Goal: Obtain resource: Download file/media

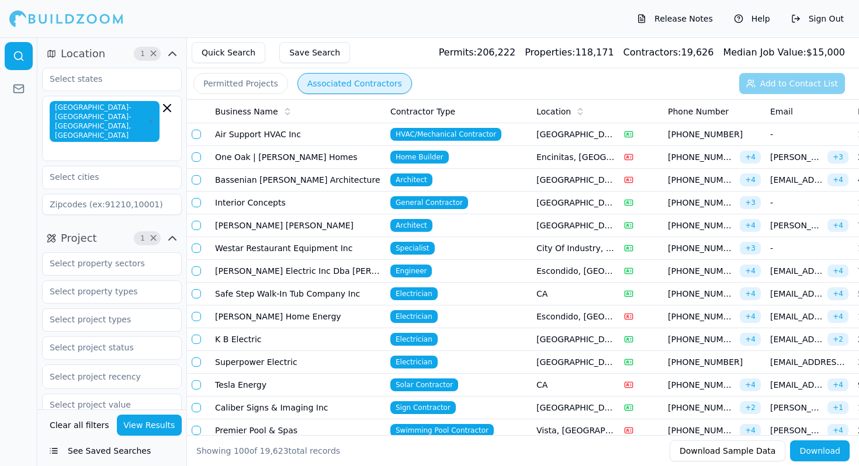
click at [102, 371] on div at bounding box center [112, 377] width 124 height 12
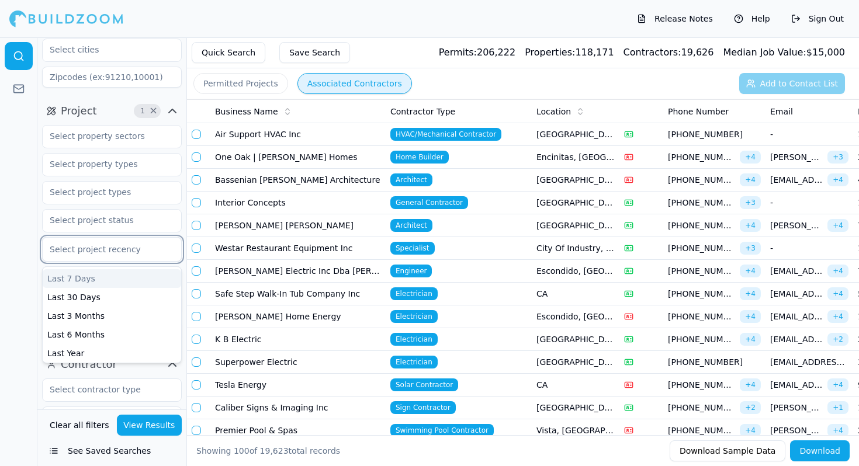
scroll to position [128, 0]
click at [98, 324] on div "Last 6 Months" at bounding box center [112, 333] width 138 height 19
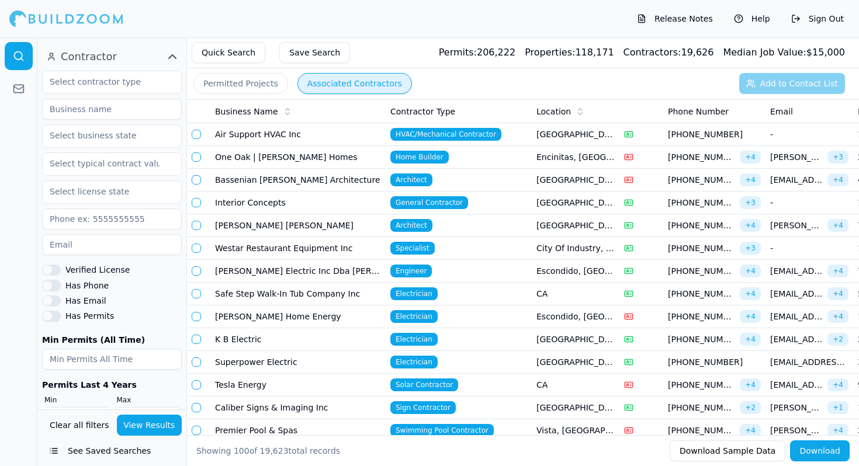
scroll to position [451, 0]
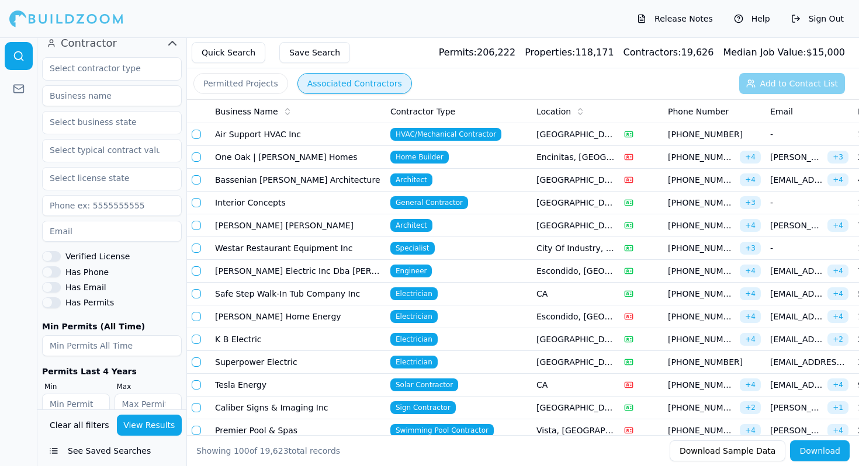
click at [141, 422] on button "View Results" at bounding box center [149, 425] width 65 height 21
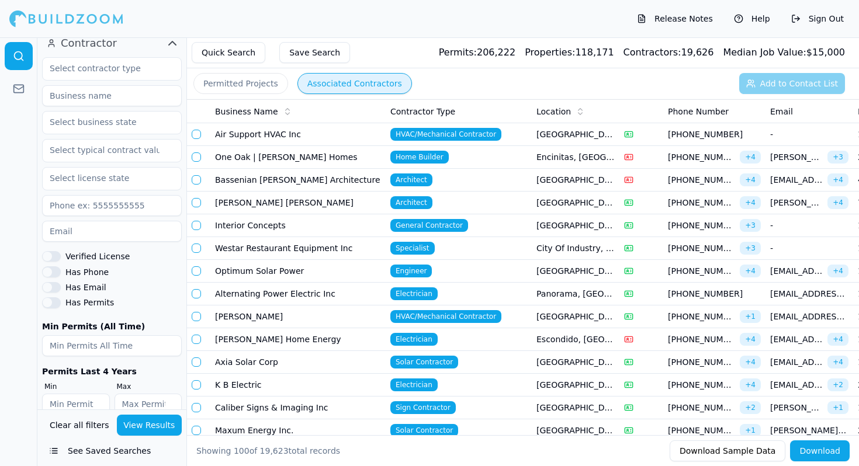
click at [817, 452] on button "Download" at bounding box center [820, 450] width 60 height 21
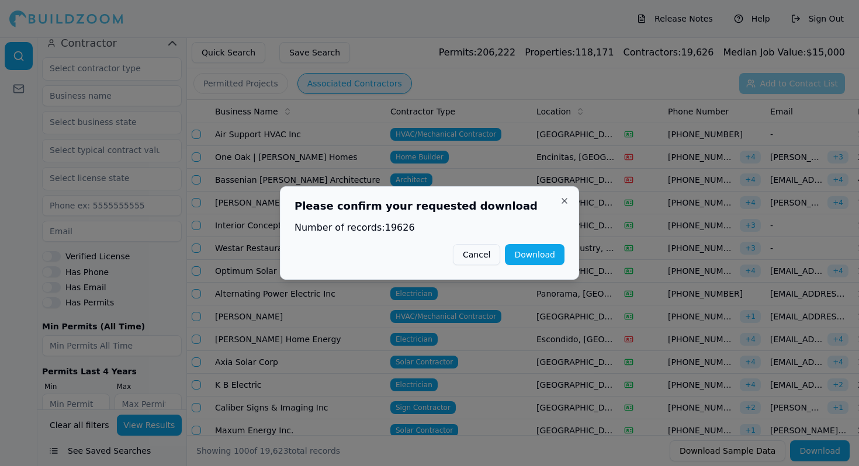
click at [531, 253] on button "Download" at bounding box center [535, 254] width 60 height 21
